Goal: Task Accomplishment & Management: Manage account settings

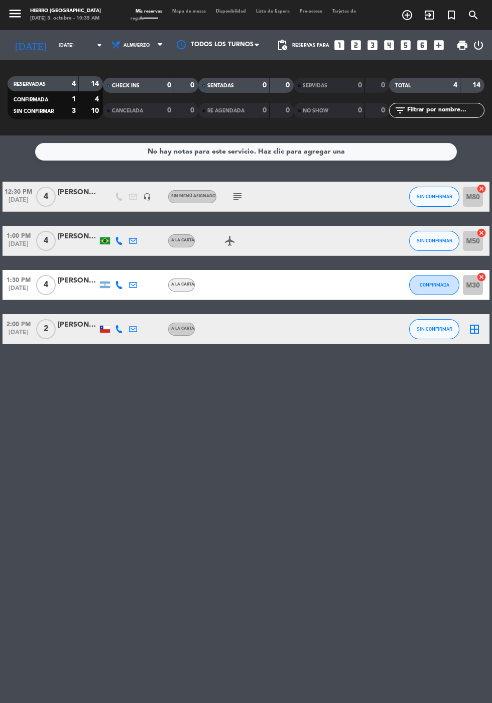
click at [473, 329] on icon "border_all" at bounding box center [474, 329] width 12 height 12
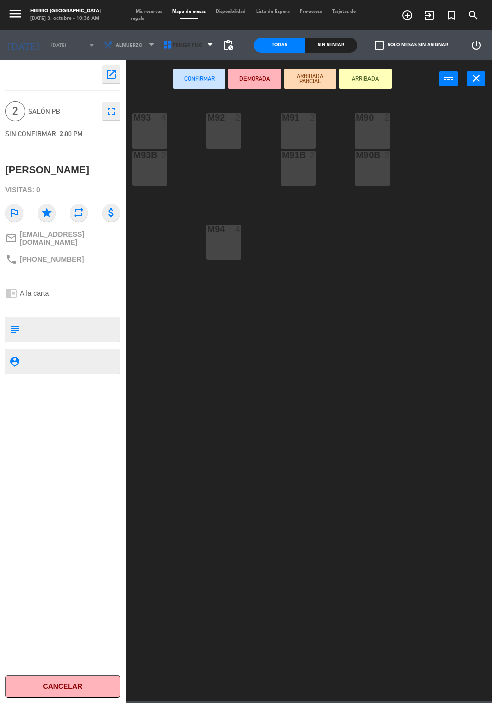
click at [180, 44] on span "Primer Piso" at bounding box center [188, 46] width 30 height 6
click at [233, 145] on div "M92 2" at bounding box center [223, 130] width 35 height 35
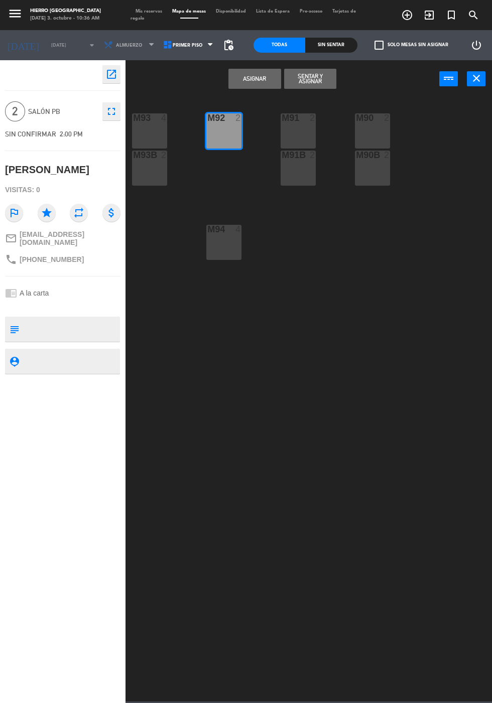
click at [263, 80] on button "Asignar" at bounding box center [254, 79] width 52 height 20
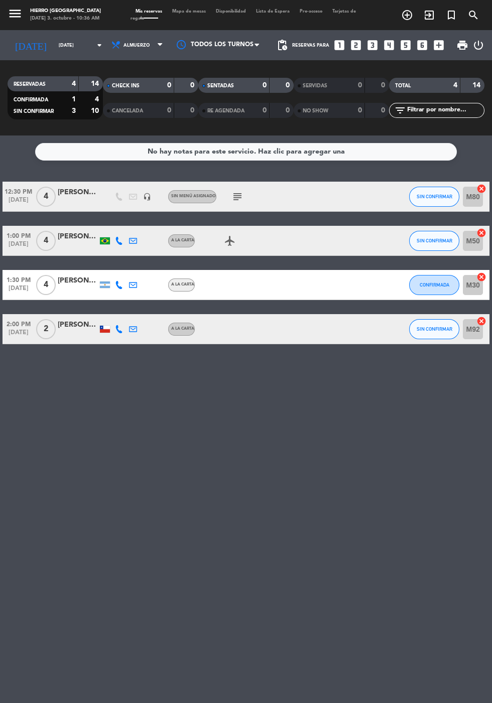
click at [61, 43] on input "[DATE]" at bounding box center [85, 46] width 63 height 16
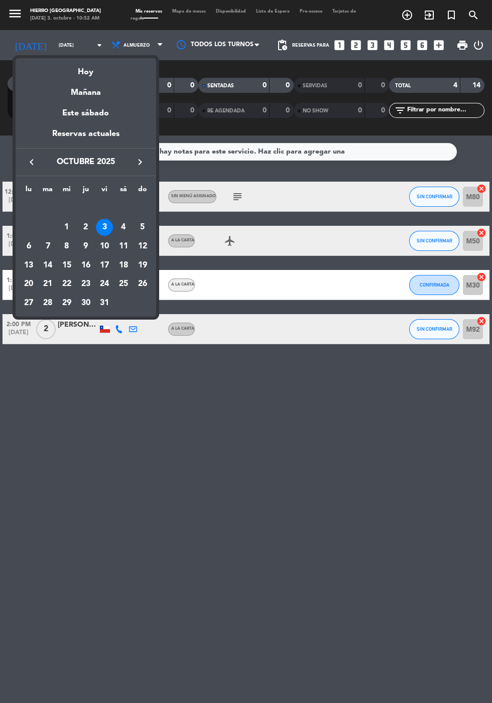
click at [123, 582] on div at bounding box center [246, 351] width 492 height 703
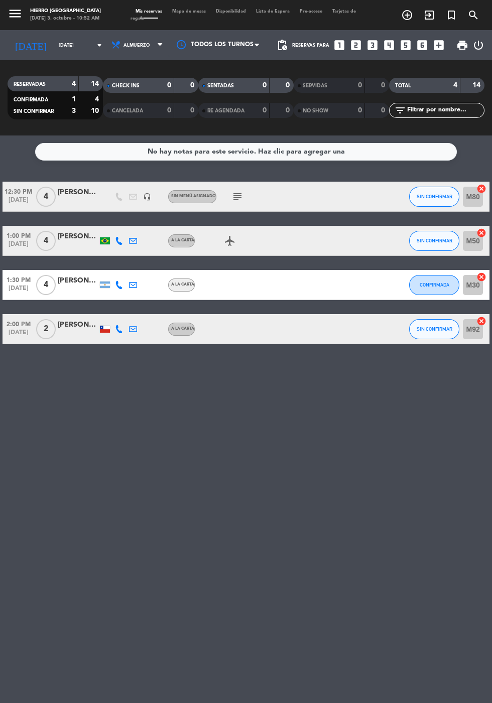
click at [54, 45] on input "[DATE]" at bounding box center [85, 46] width 63 height 16
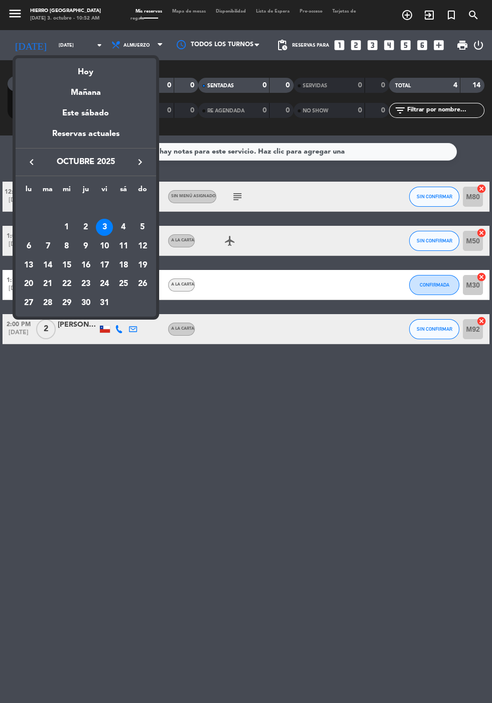
click at [29, 245] on div "6" at bounding box center [28, 246] width 17 height 17
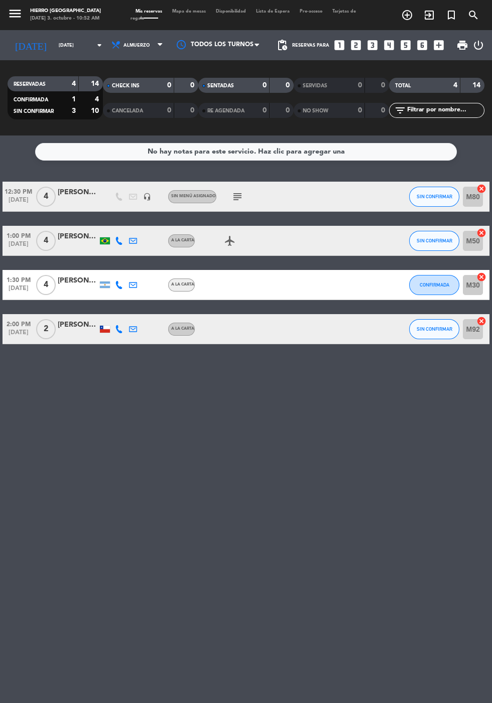
type input "[DATE]"
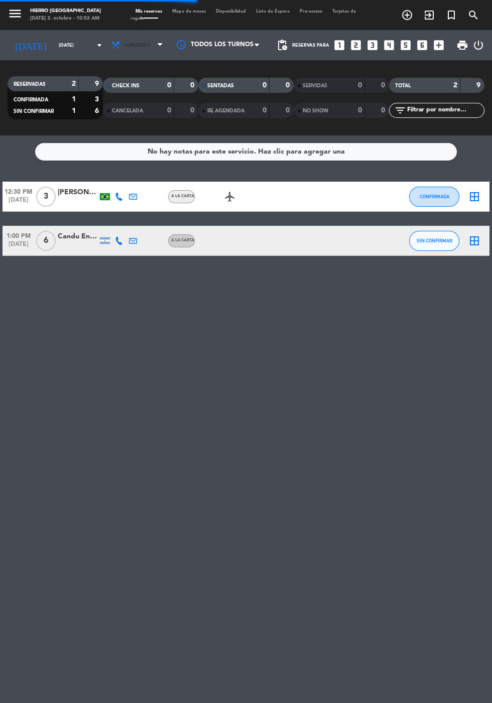
click at [123, 45] on span "Almuerzo" at bounding box center [136, 46] width 26 height 6
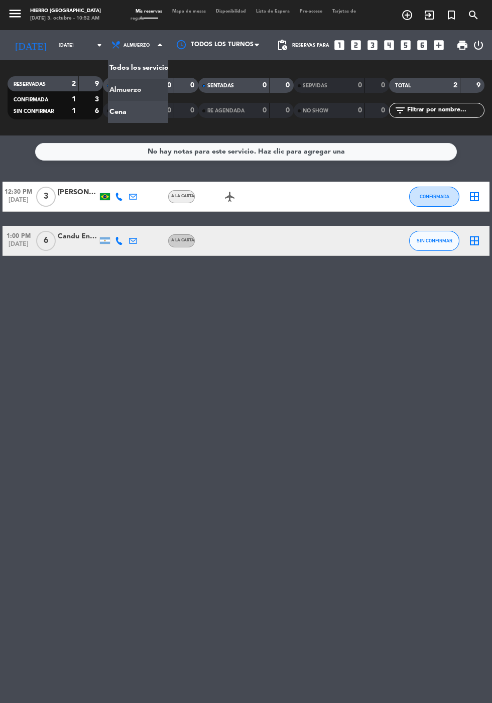
click at [125, 119] on div "menu Hierro [GEOGRAPHIC_DATA] [DATE] 3. octubre - 10:52 AM Mis reservas Mapa de…" at bounding box center [246, 68] width 492 height 136
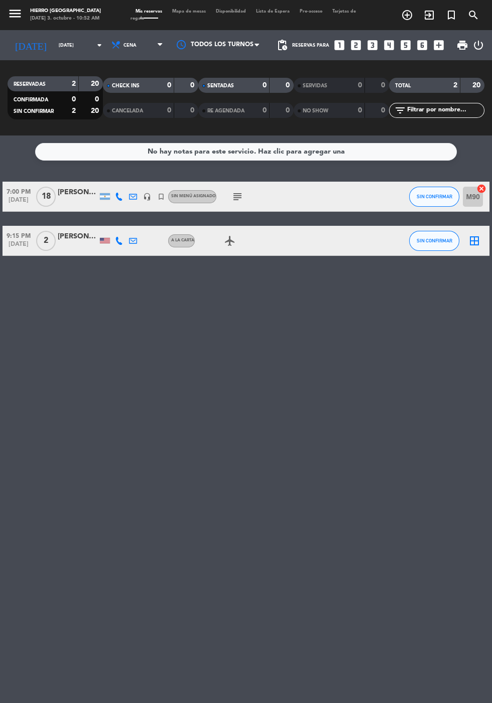
click at [73, 204] on div at bounding box center [78, 202] width 40 height 8
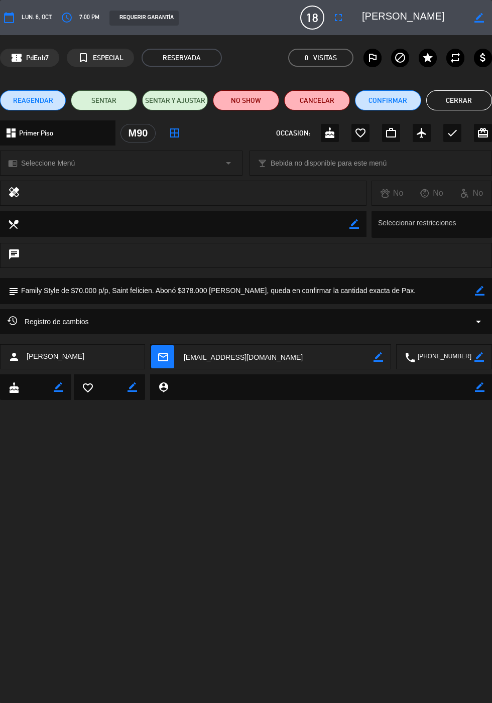
click at [344, 15] on icon "fullscreen" at bounding box center [338, 18] width 12 height 12
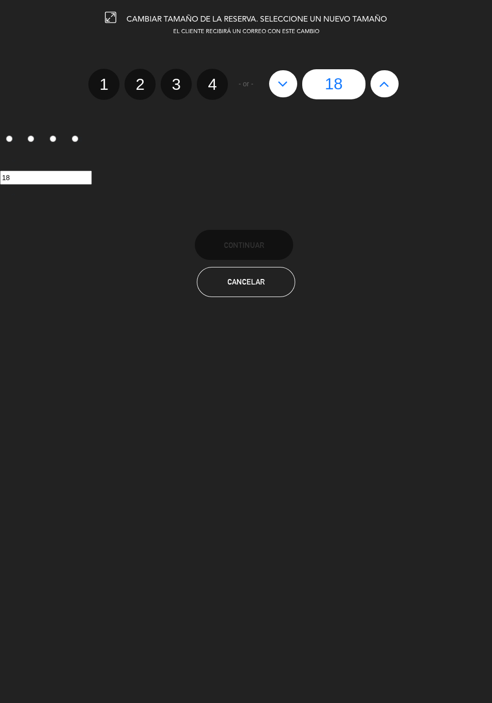
click at [383, 91] on button at bounding box center [384, 83] width 28 height 27
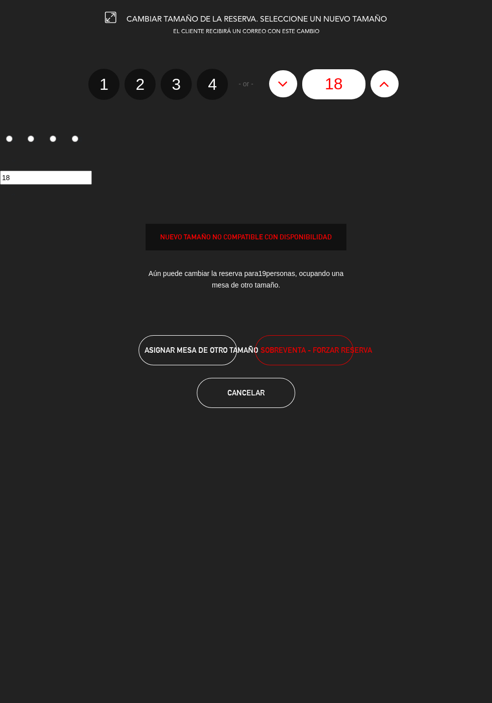
type input "19"
click at [380, 84] on icon at bounding box center [384, 84] width 11 height 16
type input "20"
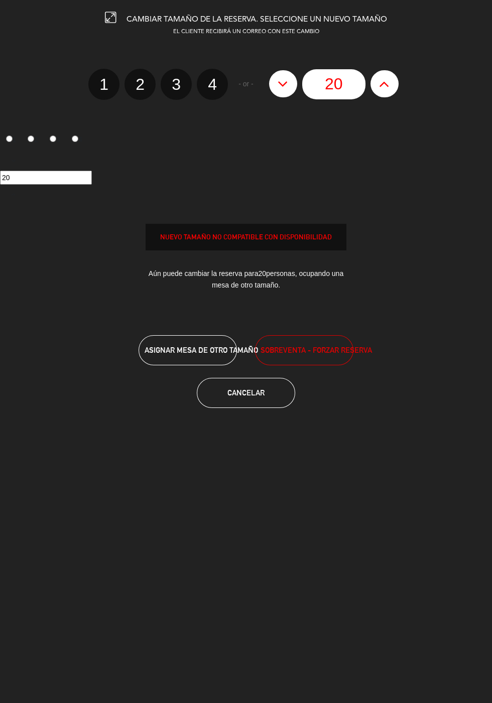
click at [394, 79] on button at bounding box center [384, 83] width 28 height 27
type input "21"
click at [386, 91] on icon at bounding box center [384, 84] width 11 height 16
type input "22"
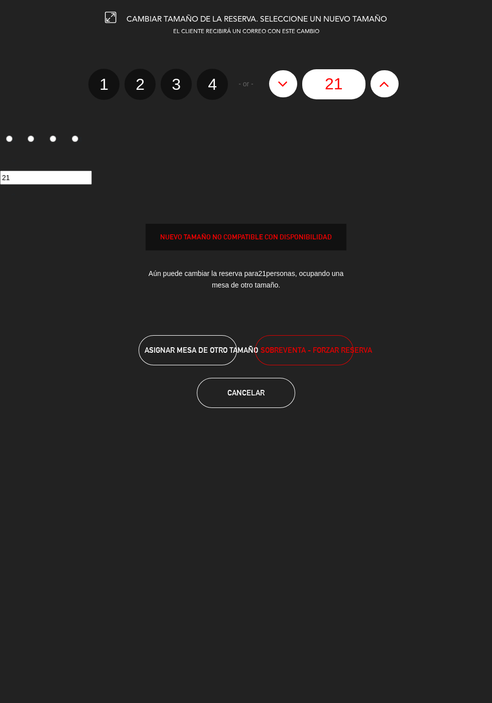
type input "22"
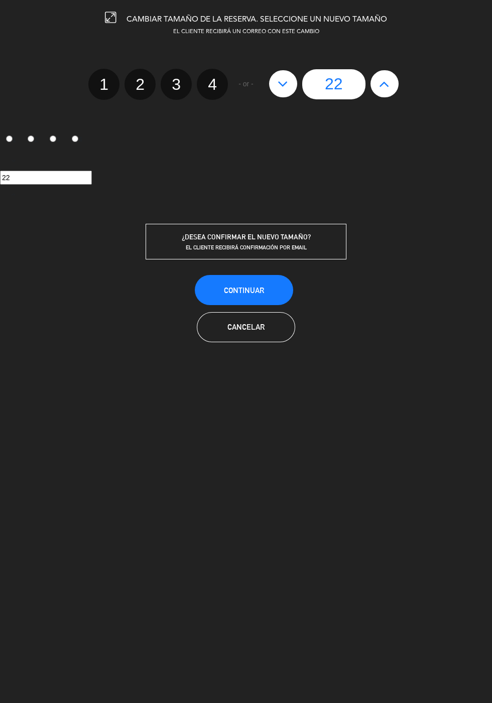
click at [390, 91] on button at bounding box center [384, 83] width 28 height 27
type input "23"
click at [383, 91] on icon at bounding box center [384, 84] width 11 height 16
type input "24"
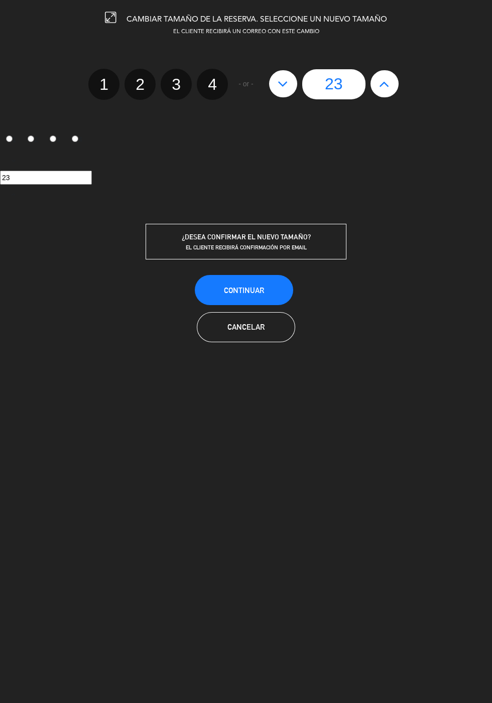
type input "24"
click at [388, 89] on icon at bounding box center [384, 84] width 11 height 16
type input "25"
click at [288, 77] on button at bounding box center [283, 83] width 28 height 27
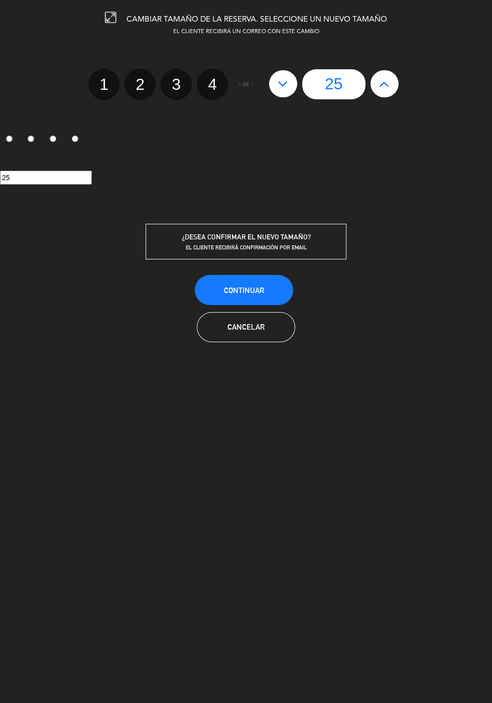
type input "24"
click at [253, 300] on button "Continuar" at bounding box center [244, 290] width 98 height 30
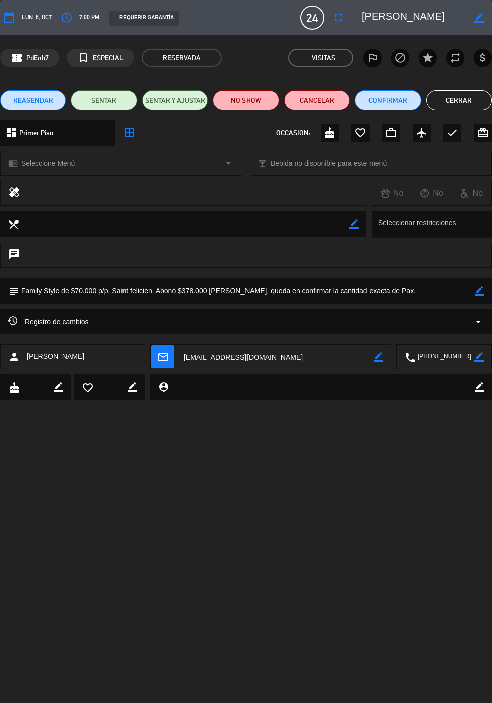
click at [479, 295] on icon "border_color" at bounding box center [480, 291] width 10 height 10
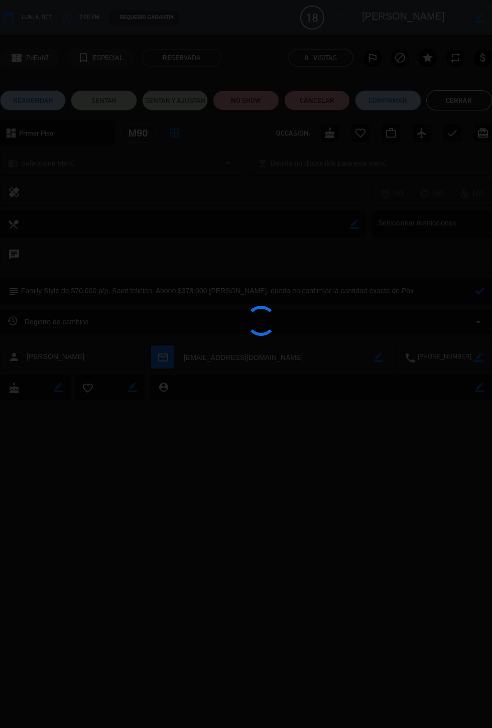
click at [441, 297] on div at bounding box center [246, 364] width 492 height 728
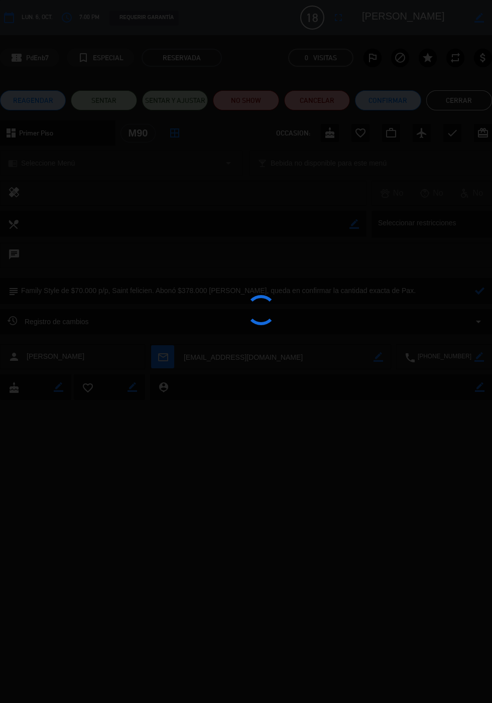
click at [404, 287] on div at bounding box center [246, 351] width 492 height 703
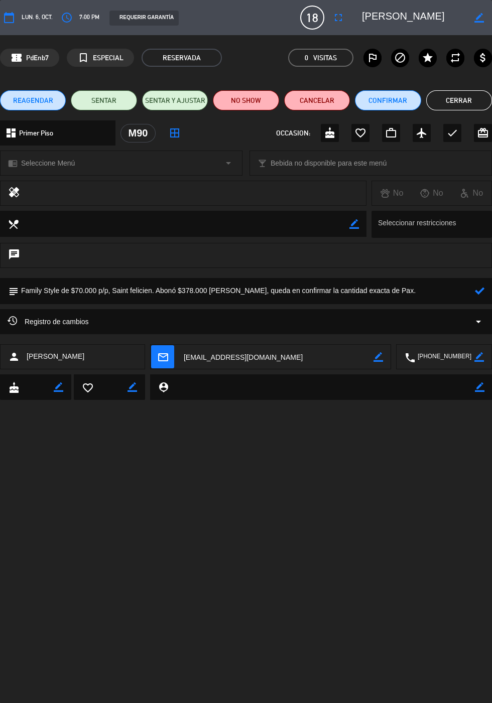
click at [395, 293] on textarea at bounding box center [247, 291] width 456 height 26
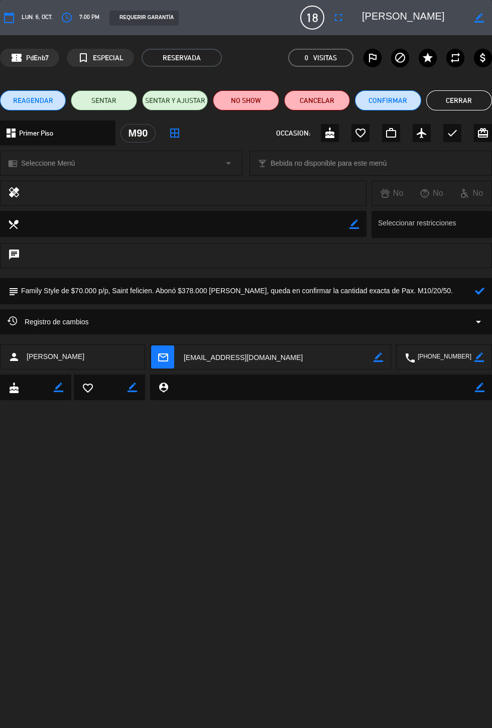
type textarea "Family Style de $70.000 p/p, Saint felicien. Abonó $378.000 [PERSON_NAME], qued…"
click at [479, 293] on icon at bounding box center [480, 291] width 10 height 10
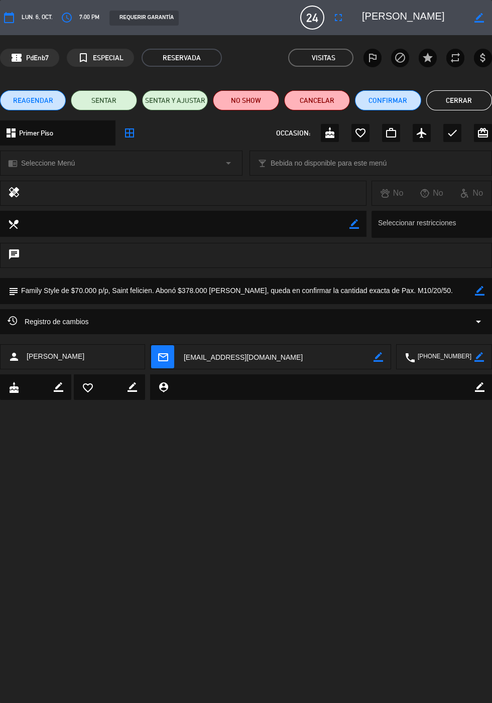
click at [461, 100] on button "Cerrar" at bounding box center [459, 100] width 66 height 20
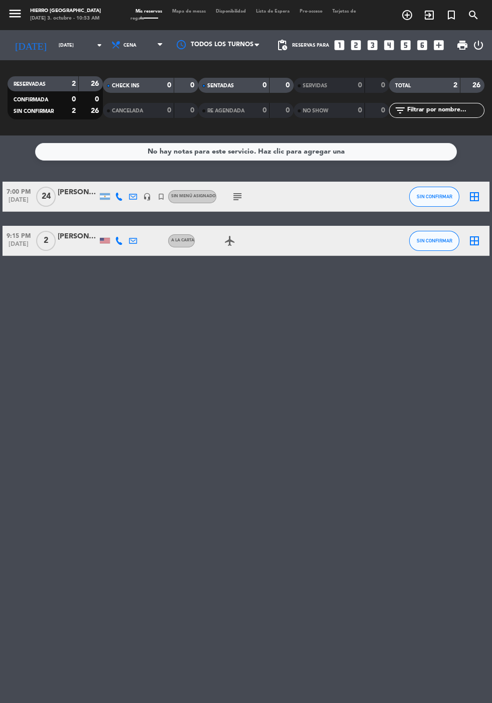
click at [477, 194] on icon "border_all" at bounding box center [474, 197] width 12 height 12
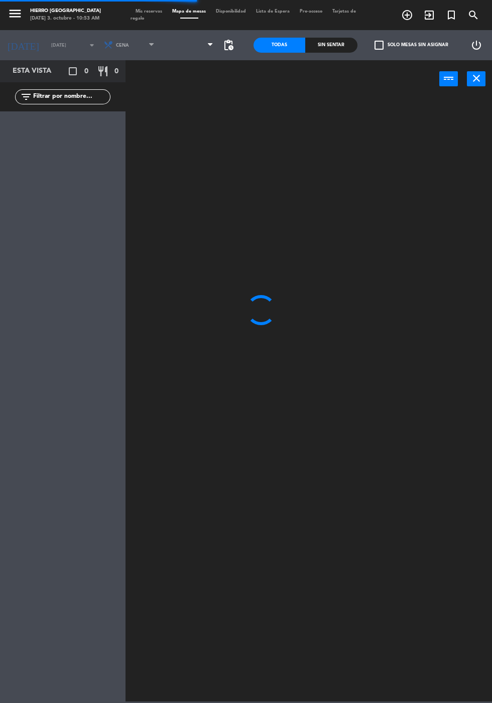
click at [189, 52] on span at bounding box center [189, 45] width 59 height 22
click at [197, 45] on span "Primer Piso" at bounding box center [189, 45] width 59 height 22
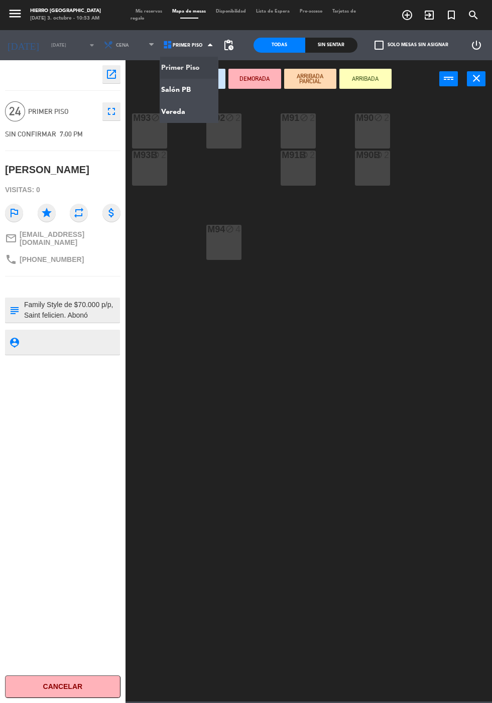
click at [183, 91] on ng-component "menu Hierro [GEOGRAPHIC_DATA] [DATE] 3. octubre - 10:53 AM Mis reservas Mapa de…" at bounding box center [246, 351] width 492 height 702
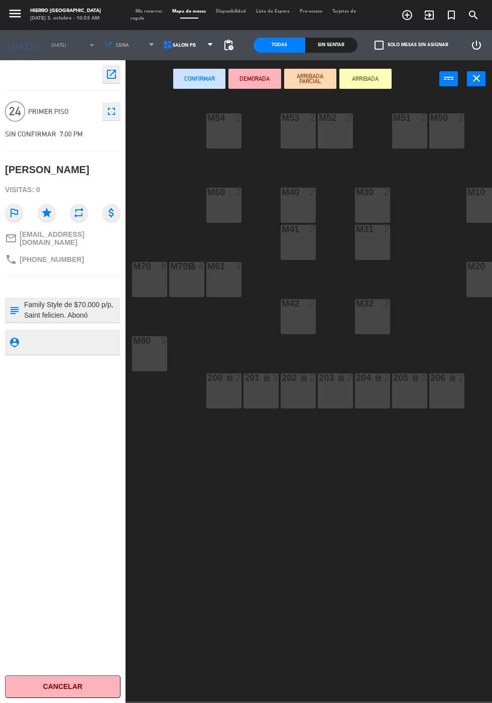
click at [216, 144] on div "M54 2" at bounding box center [223, 130] width 35 height 35
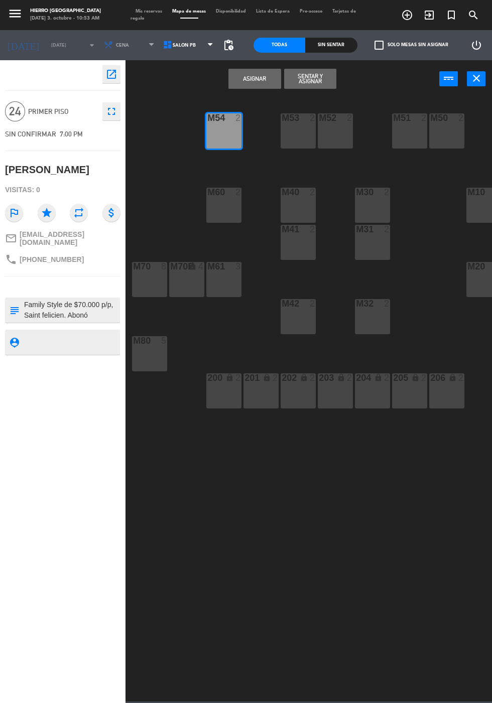
click at [282, 135] on div "M53 2" at bounding box center [298, 130] width 35 height 35
click at [330, 135] on div "M52 2" at bounding box center [335, 130] width 35 height 35
click at [397, 137] on div "M51 2" at bounding box center [409, 130] width 35 height 35
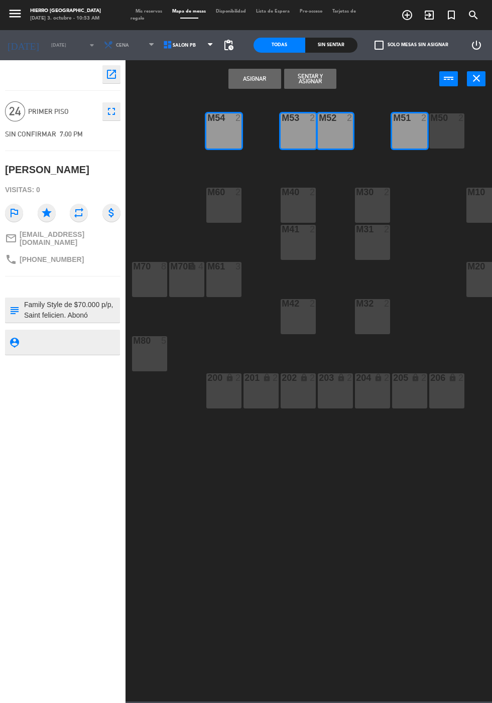
click at [432, 129] on div "M50 2" at bounding box center [446, 130] width 35 height 35
click at [485, 213] on div "M10 6" at bounding box center [483, 205] width 35 height 35
click at [486, 295] on div "M20 6" at bounding box center [483, 279] width 35 height 35
click at [248, 85] on button "Asignar" at bounding box center [254, 79] width 52 height 20
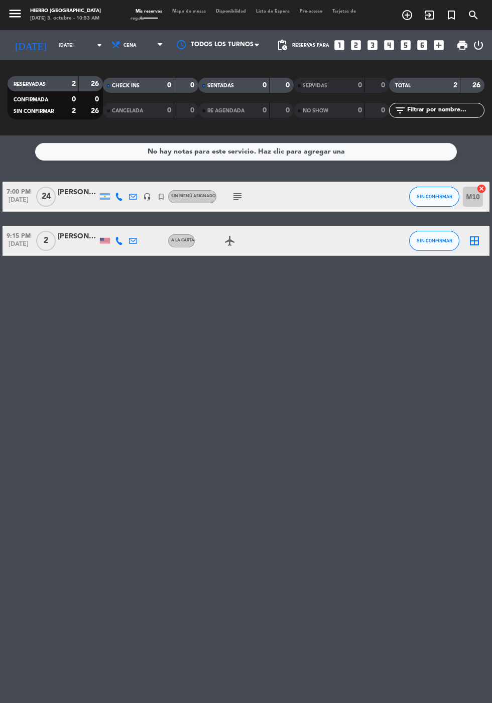
click at [64, 50] on input "[DATE]" at bounding box center [85, 46] width 63 height 16
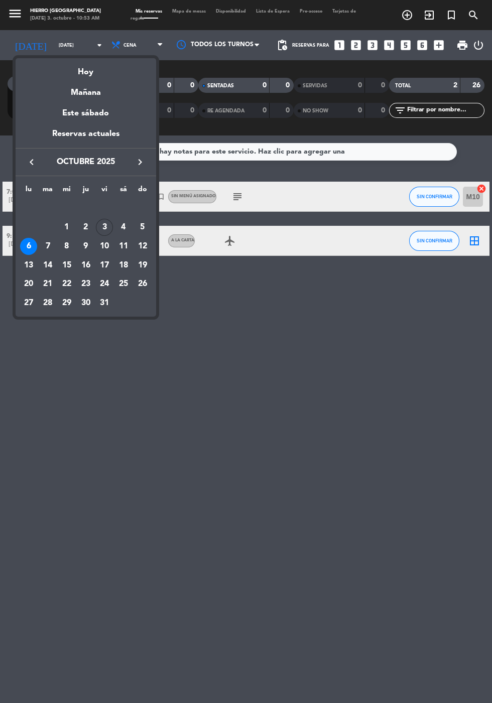
click at [92, 64] on div "Hoy" at bounding box center [86, 68] width 141 height 21
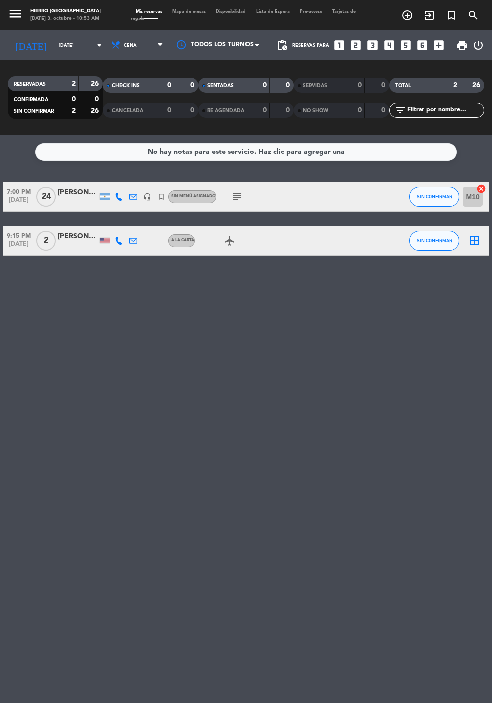
type input "[DATE]"
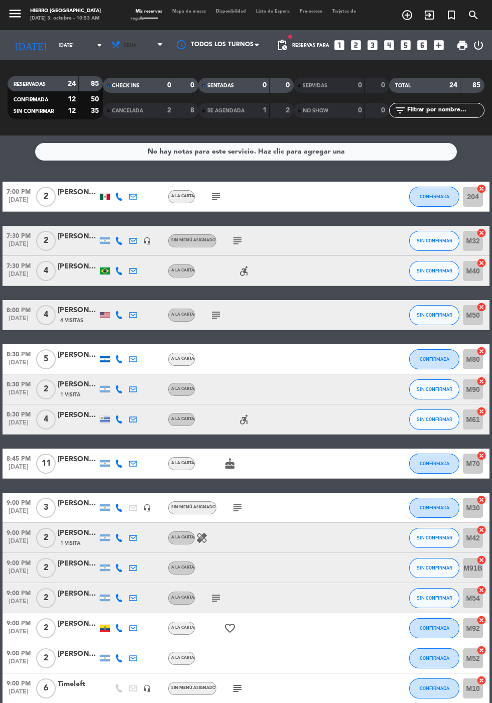
click at [140, 42] on span "Cena" at bounding box center [138, 45] width 60 height 22
click at [139, 87] on div "menu Hierro [GEOGRAPHIC_DATA] [DATE] 3. octubre - 10:53 AM Mis reservas Mapa de…" at bounding box center [246, 68] width 492 height 136
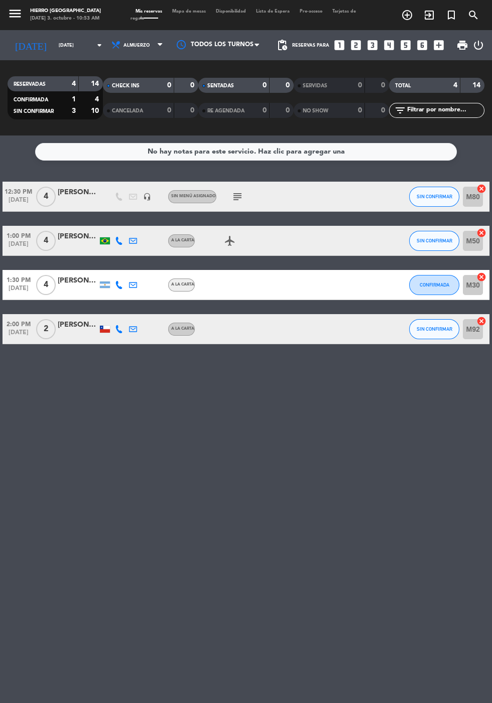
click at [239, 198] on icon "subject" at bounding box center [237, 197] width 12 height 12
